Goal: Information Seeking & Learning: Understand process/instructions

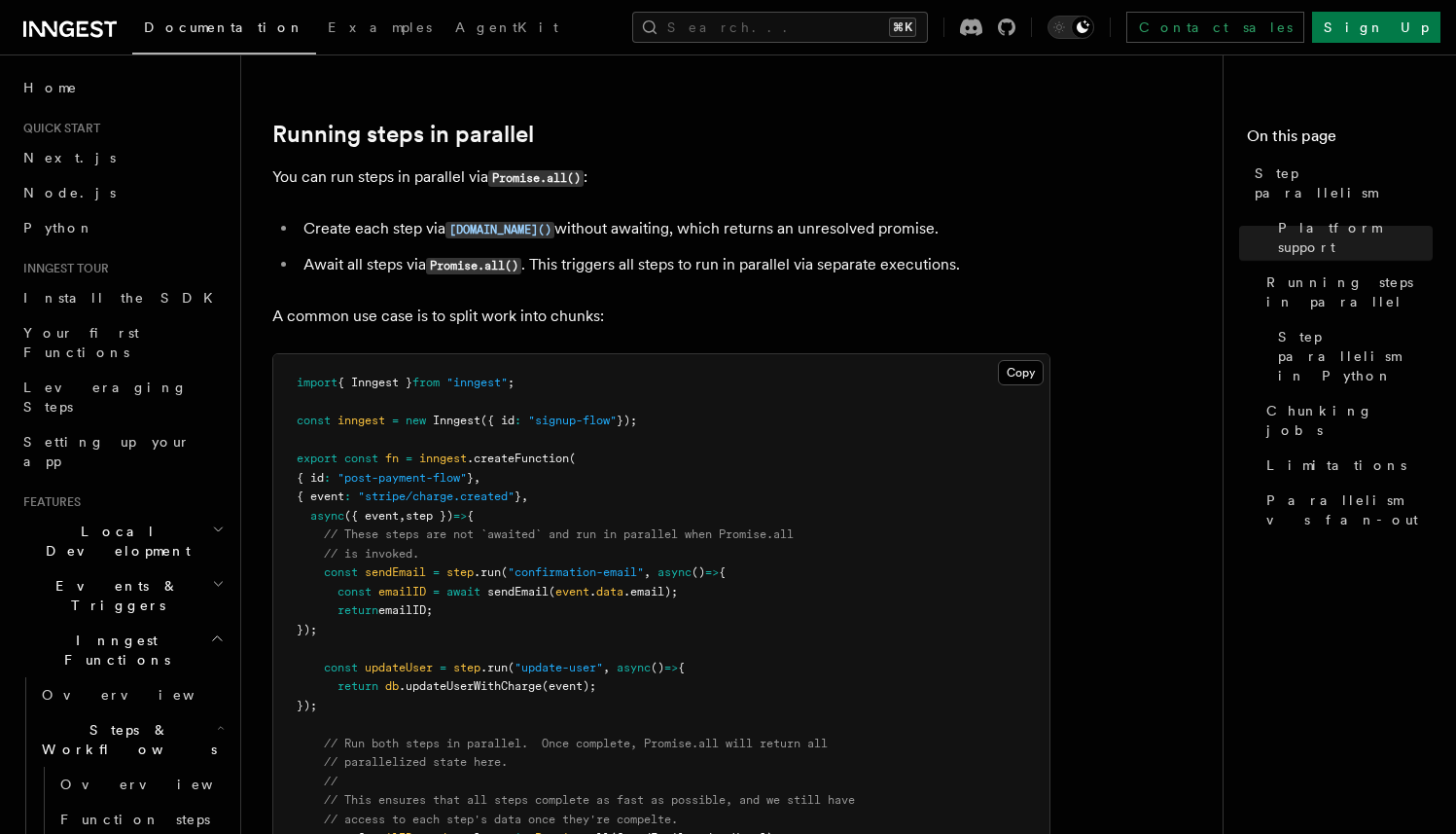
click at [761, 222] on ul "Create each step via [DOMAIN_NAME]() without awaiting, which returns an unresol…" at bounding box center [661, 247] width 778 height 64
click at [920, 215] on li "Create each step via [DOMAIN_NAME]() without awaiting, which returns an unresol…" at bounding box center [674, 229] width 753 height 28
click at [965, 215] on li "Create each step via [DOMAIN_NAME]() without awaiting, which returns an unresol…" at bounding box center [674, 229] width 753 height 28
click at [997, 215] on li "Create each step via [DOMAIN_NAME]() without awaiting, which returns an unresol…" at bounding box center [674, 229] width 753 height 28
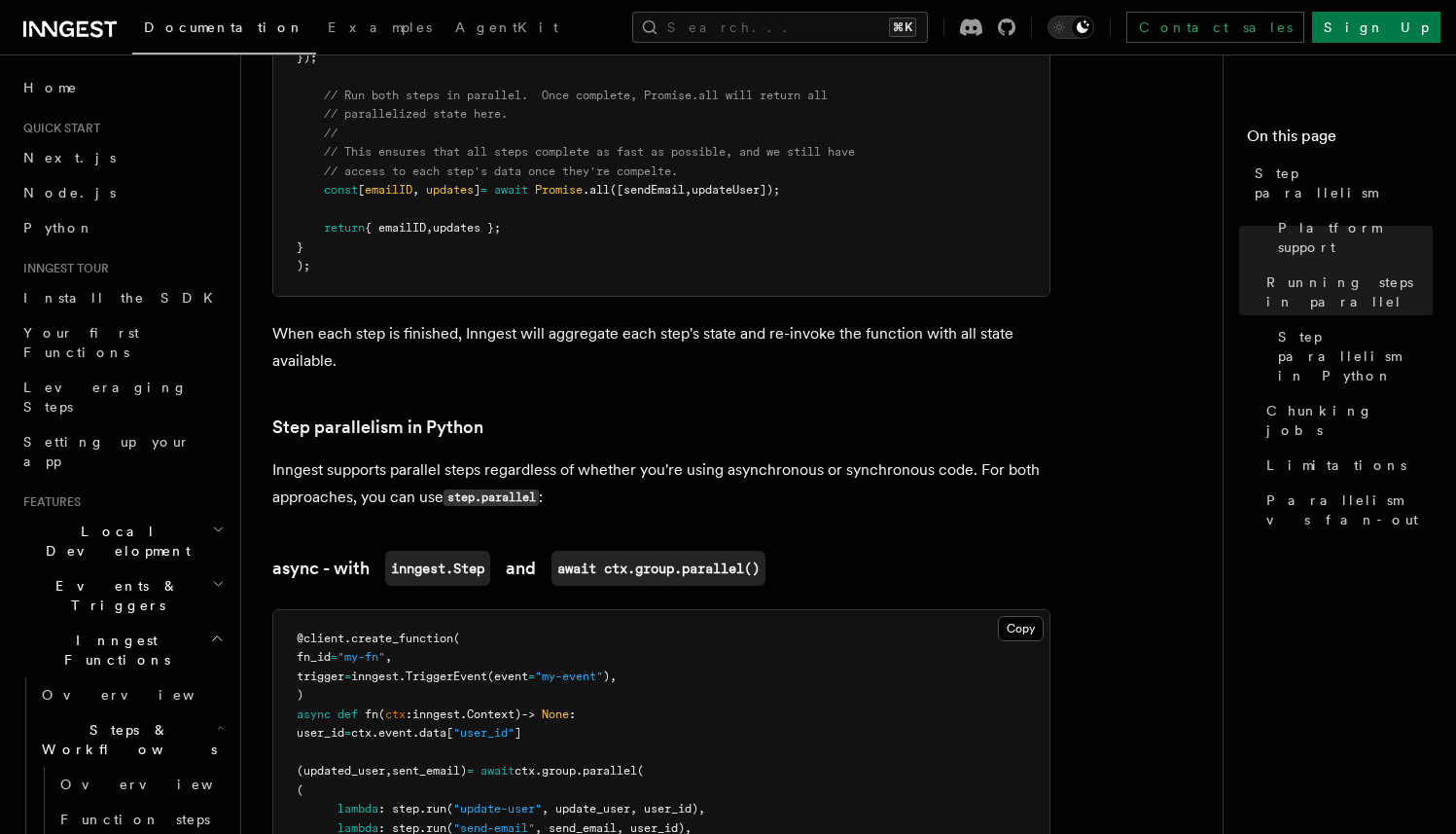
scroll to position [1024, 0]
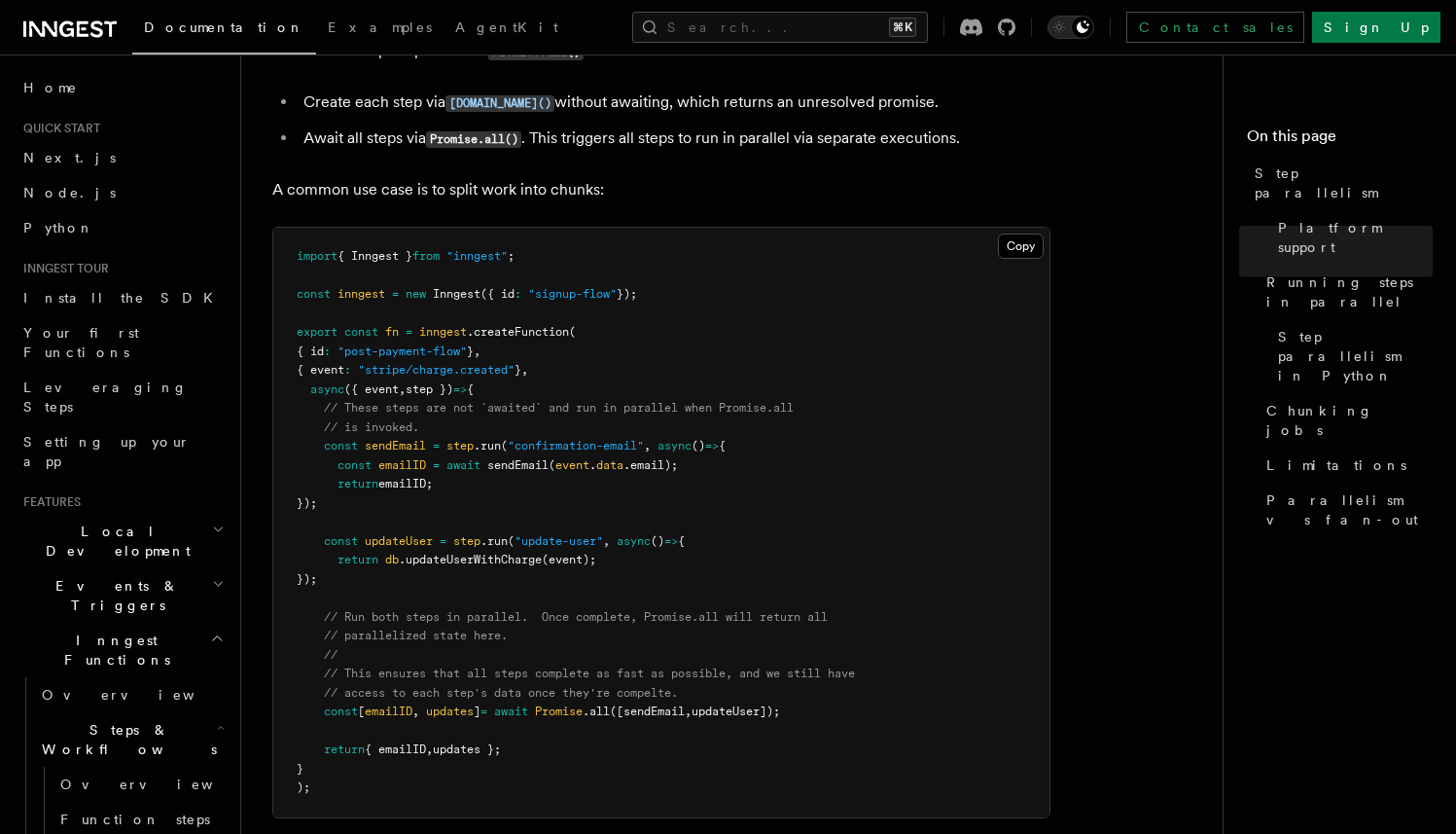
scroll to position [445, 0]
